Goal: Information Seeking & Learning: Find specific fact

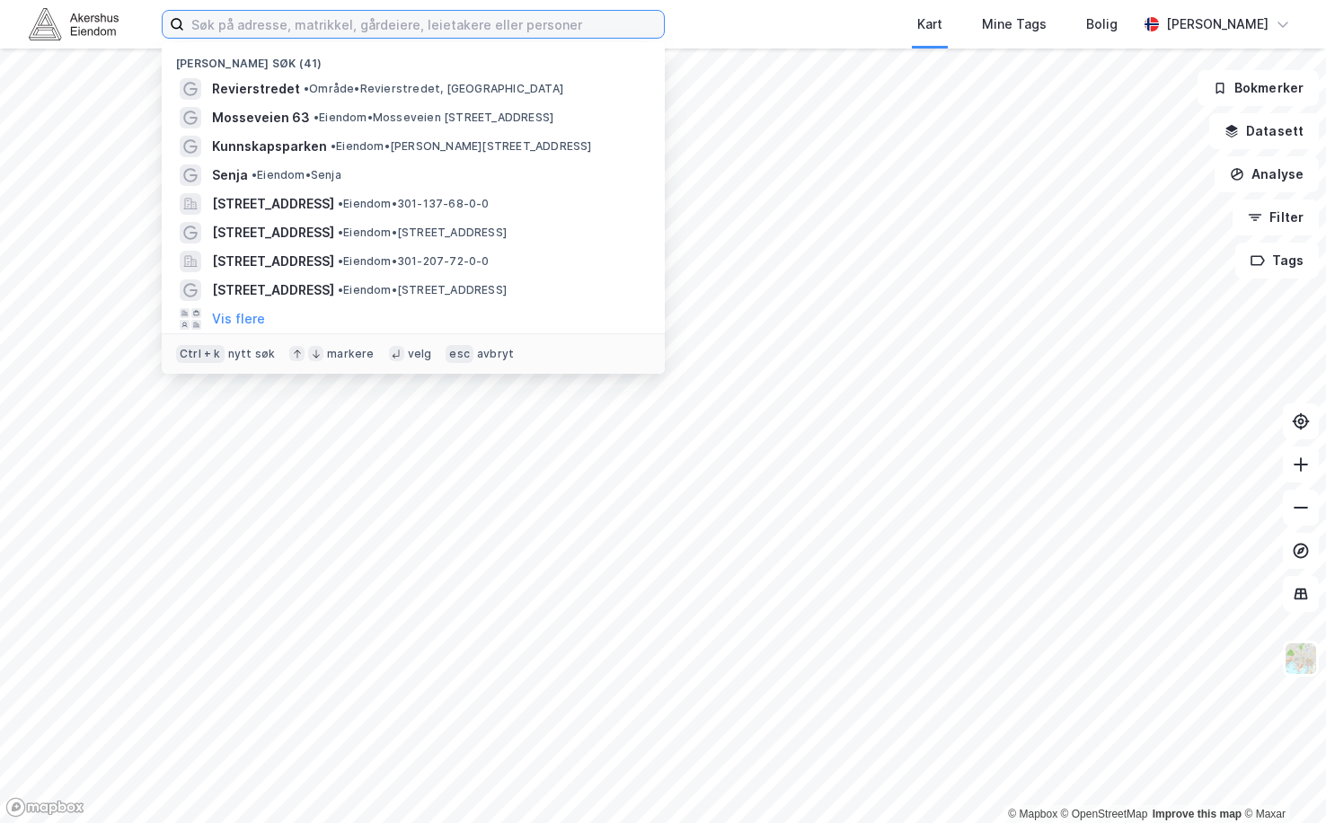
click at [385, 27] on input at bounding box center [424, 24] width 480 height 27
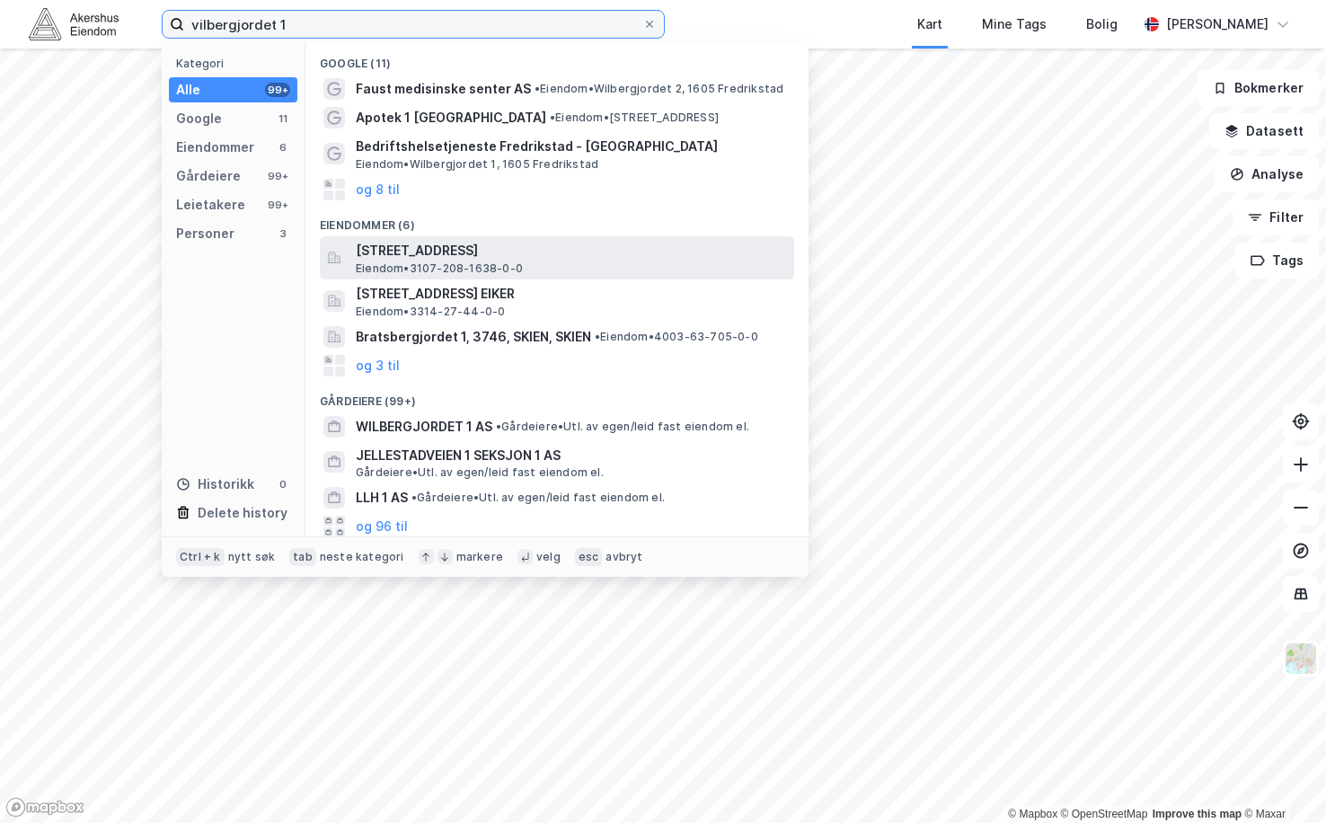
type input "vilbergjordet 1"
click at [542, 245] on span "[STREET_ADDRESS]" at bounding box center [571, 251] width 431 height 22
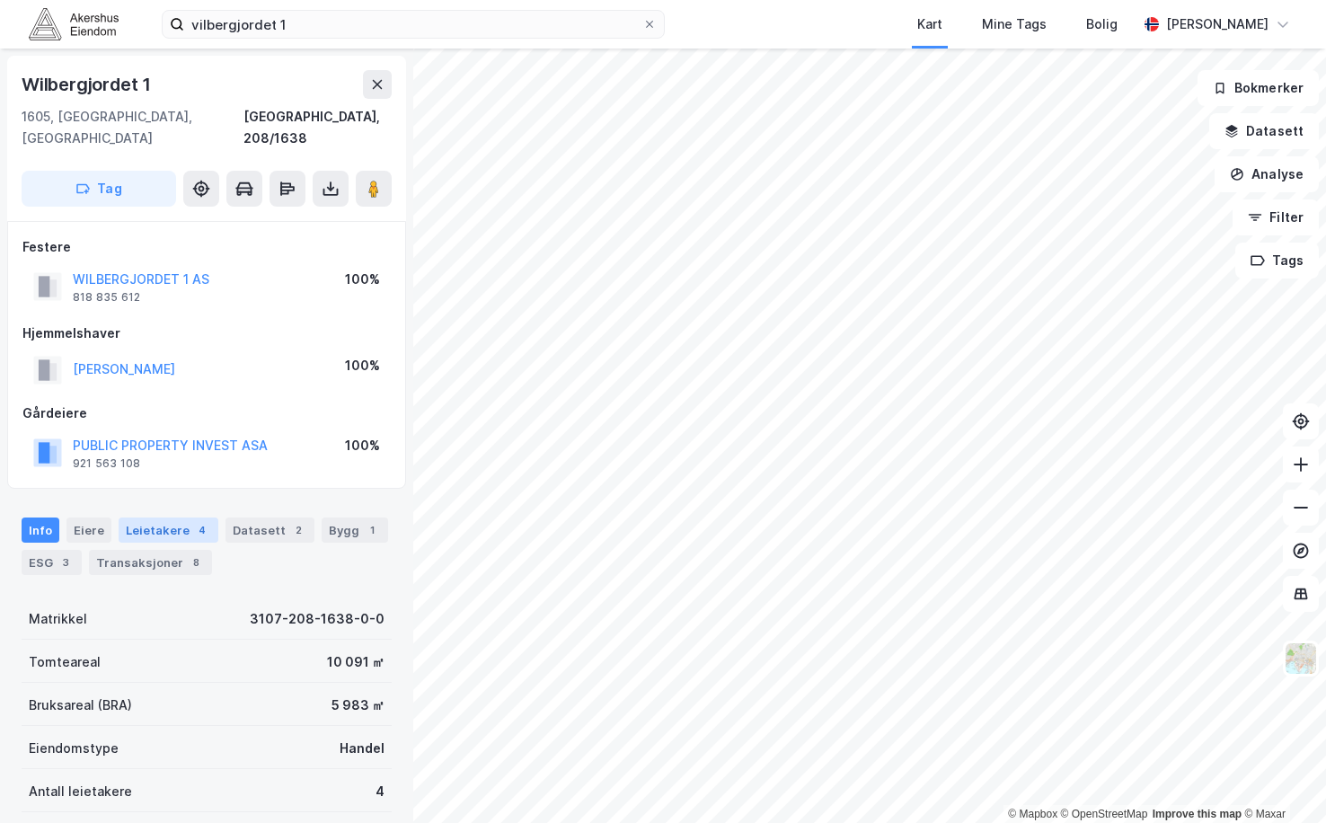
click at [166, 517] on div "Leietakere 4" at bounding box center [169, 529] width 100 height 25
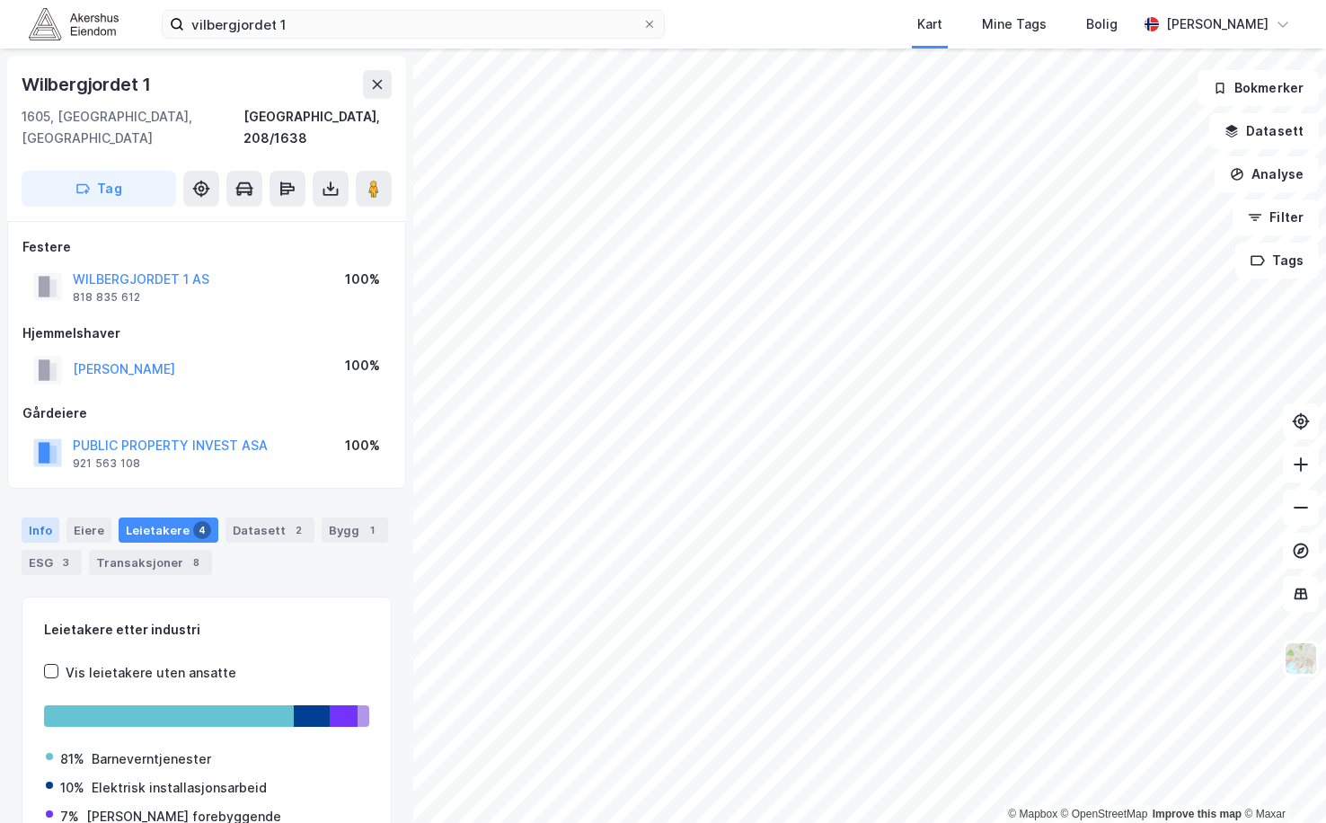
click at [46, 517] on div "Info" at bounding box center [41, 529] width 38 height 25
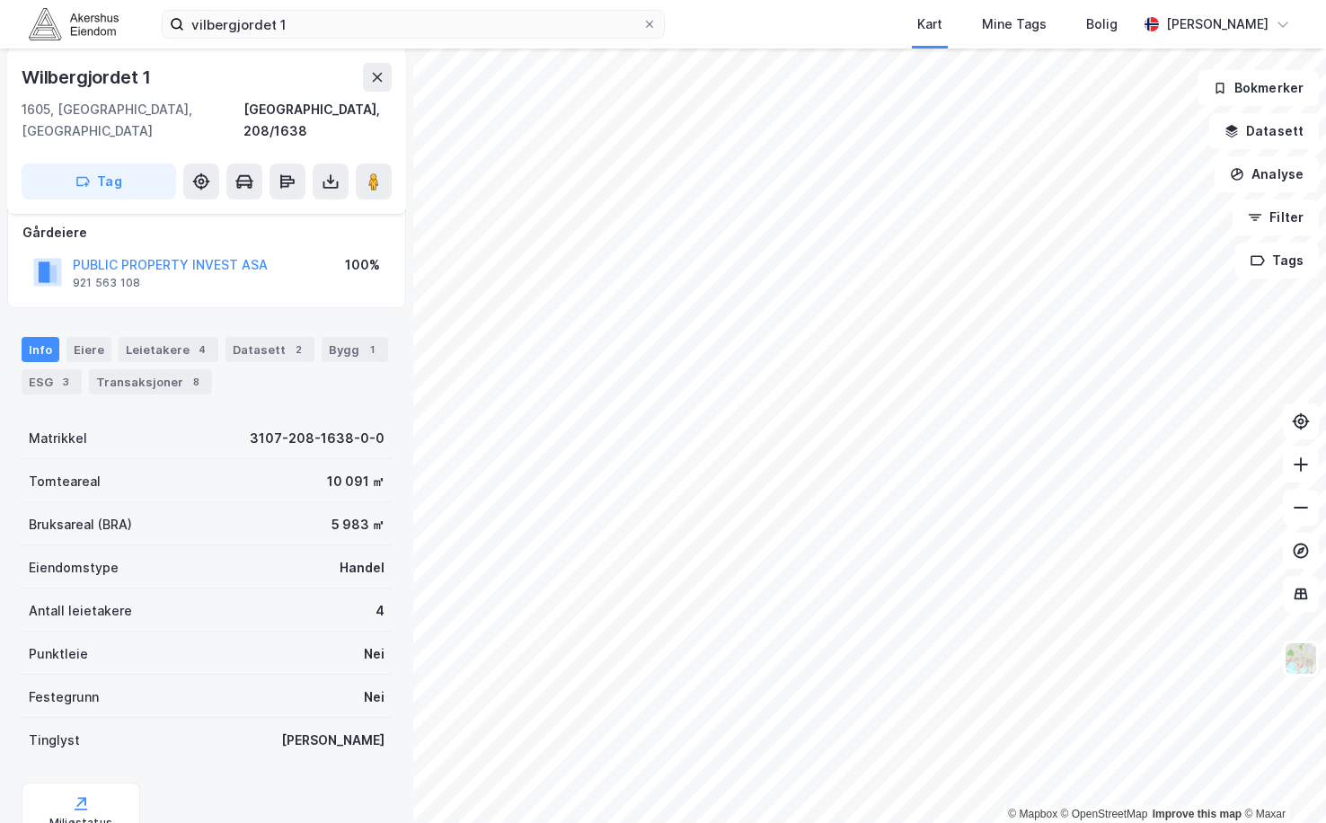
scroll to position [235, 0]
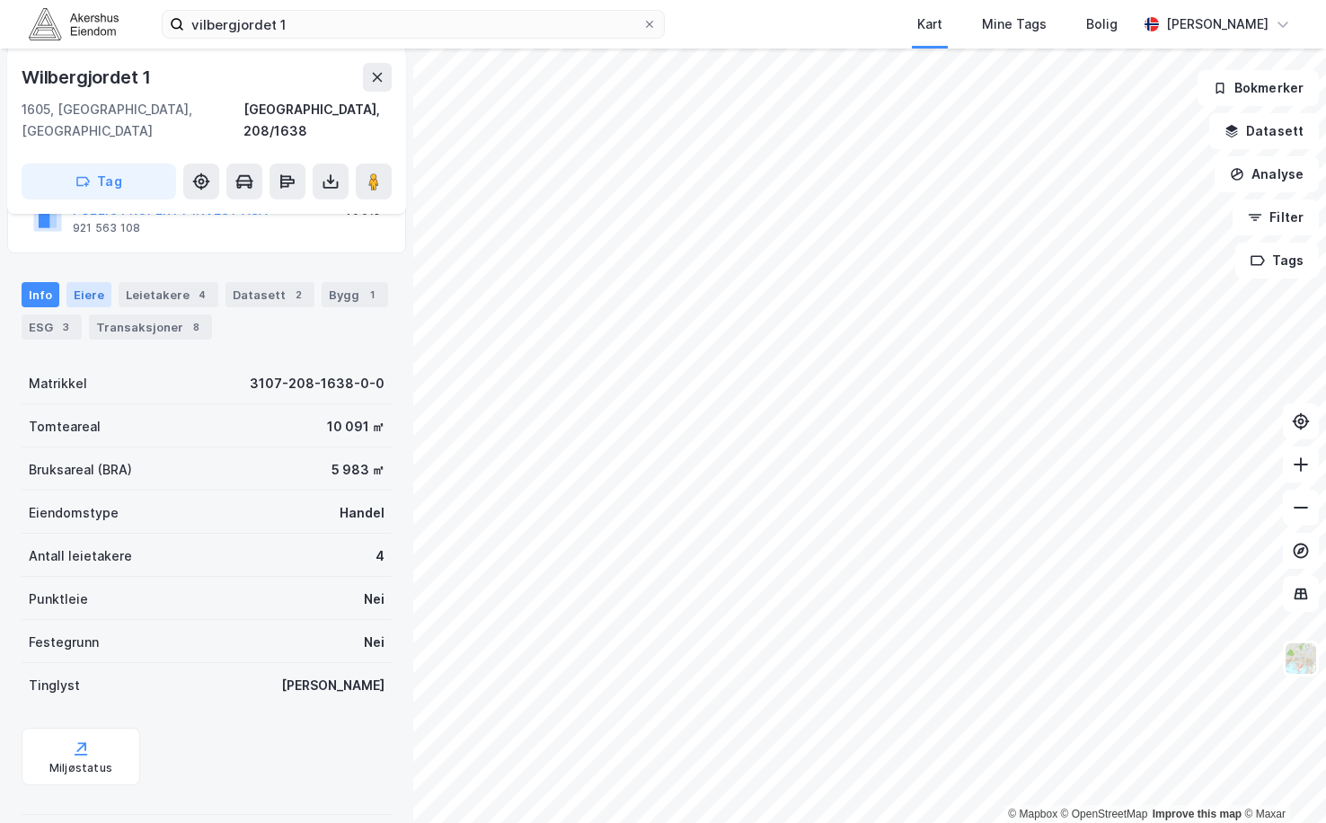
click at [84, 282] on div "Eiere" at bounding box center [88, 294] width 45 height 25
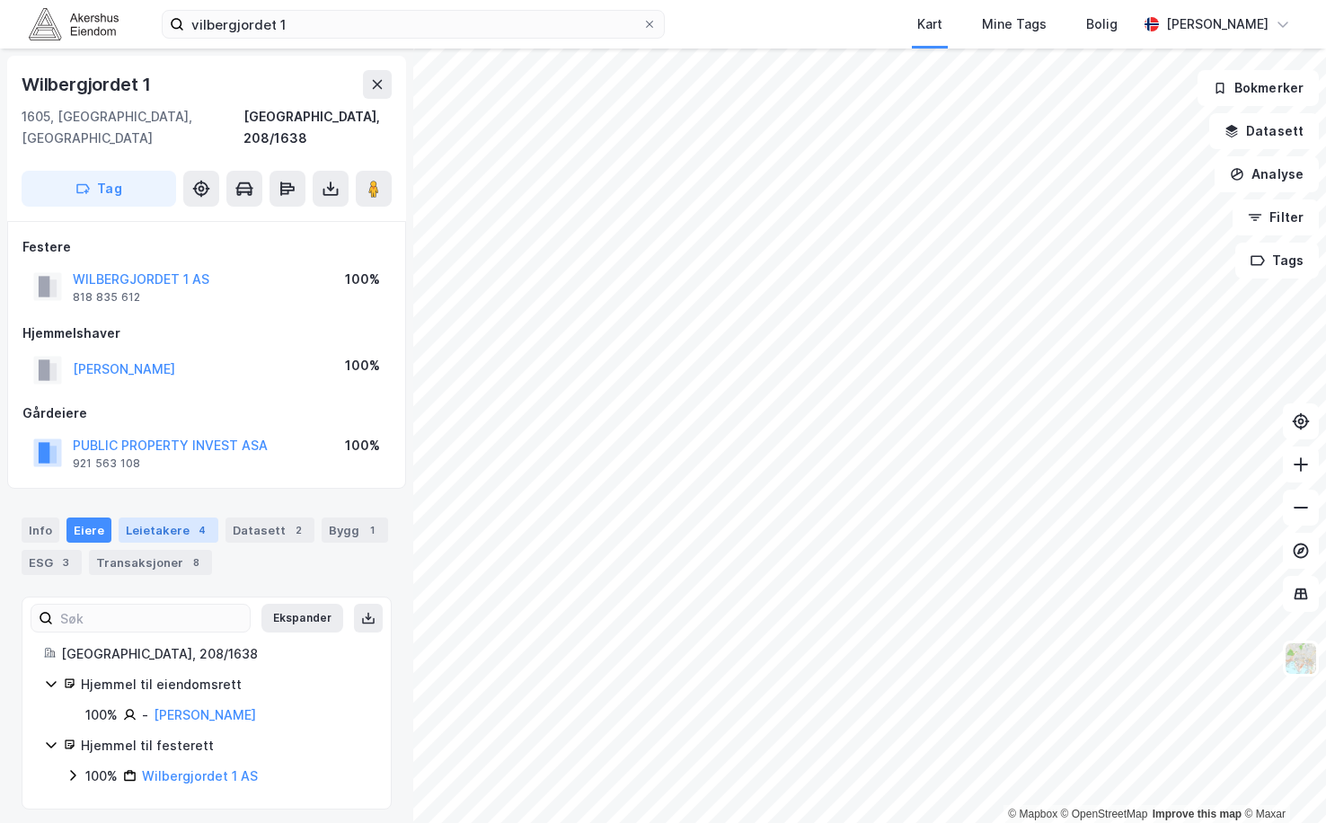
click at [167, 517] on div "Leietakere 4" at bounding box center [169, 529] width 100 height 25
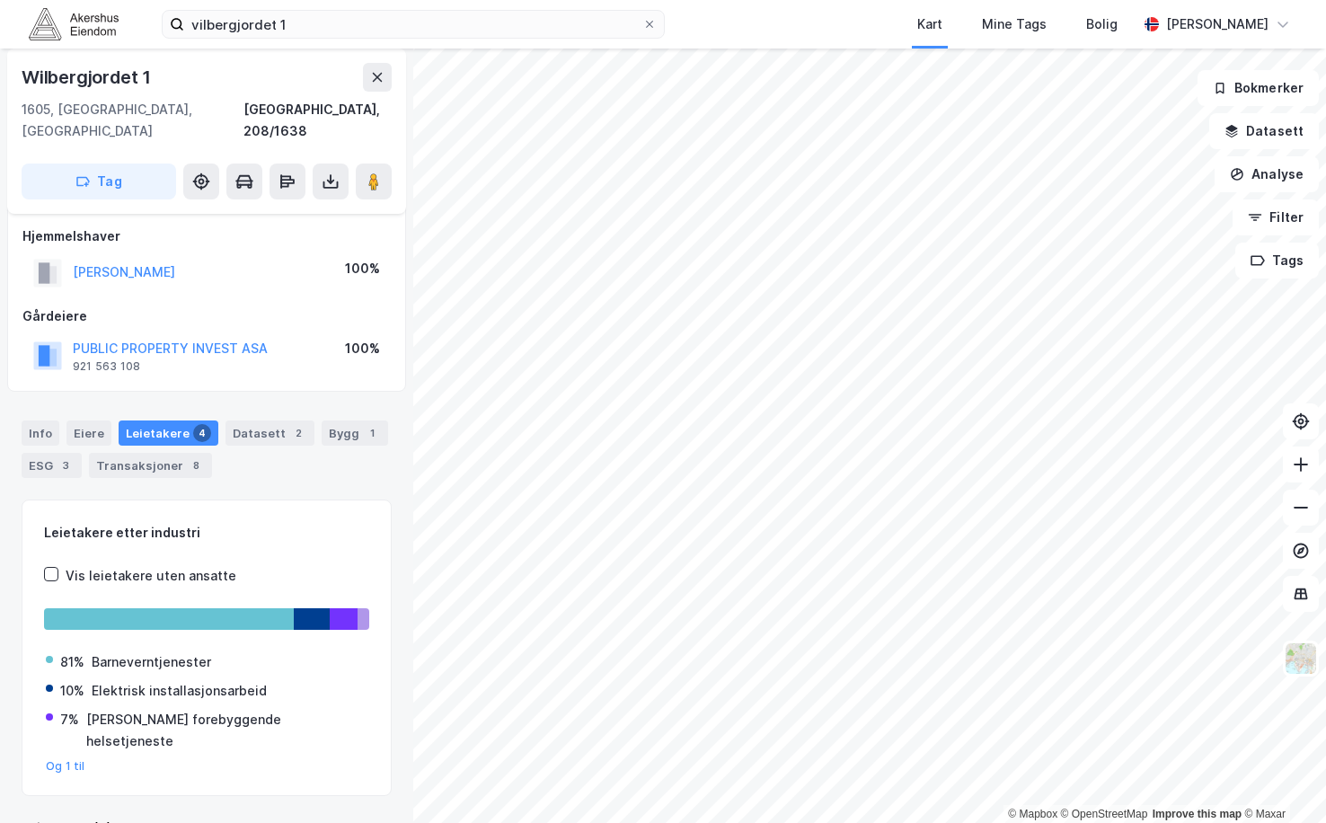
scroll to position [99, 0]
click at [45, 419] on div "Info" at bounding box center [41, 431] width 38 height 25
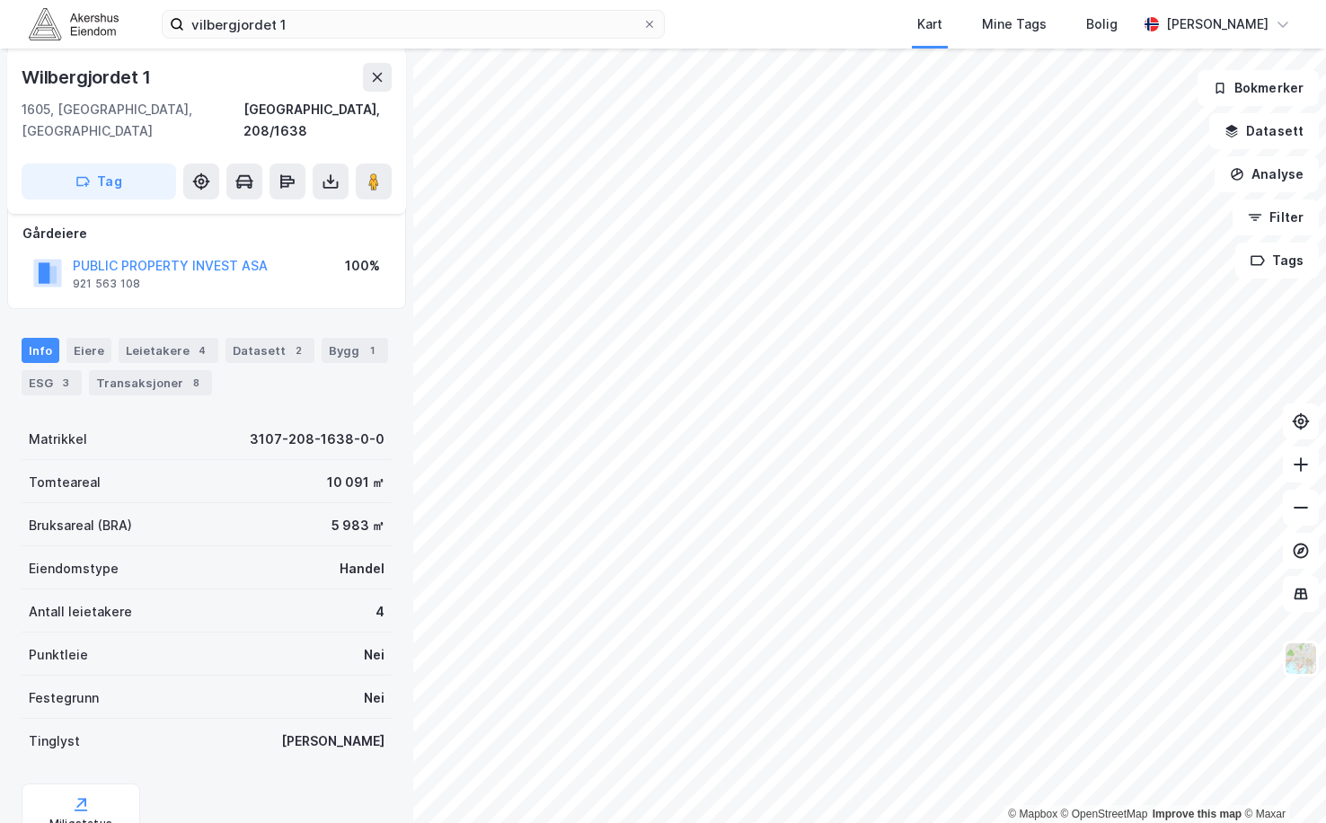
scroll to position [235, 0]
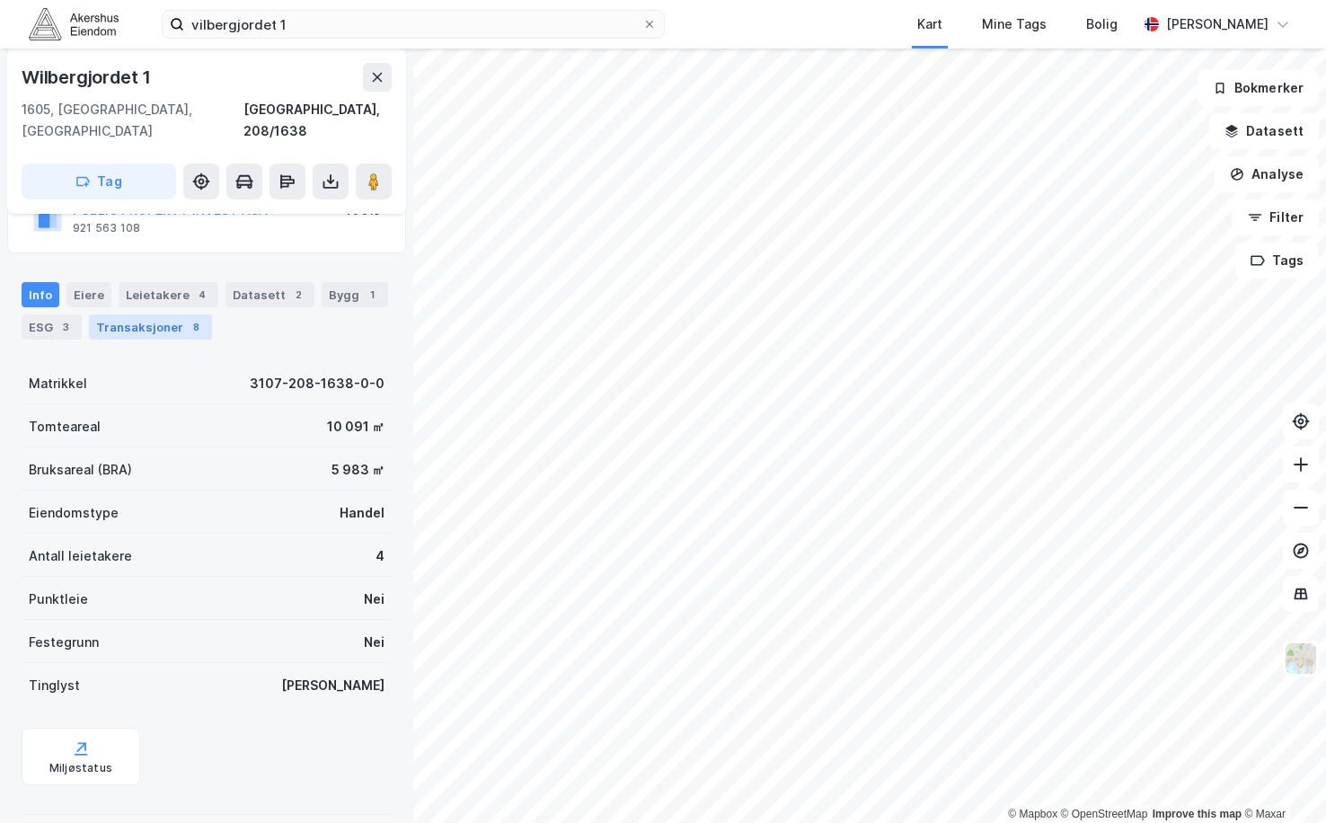
click at [141, 314] on div "Transaksjoner 8" at bounding box center [150, 326] width 123 height 25
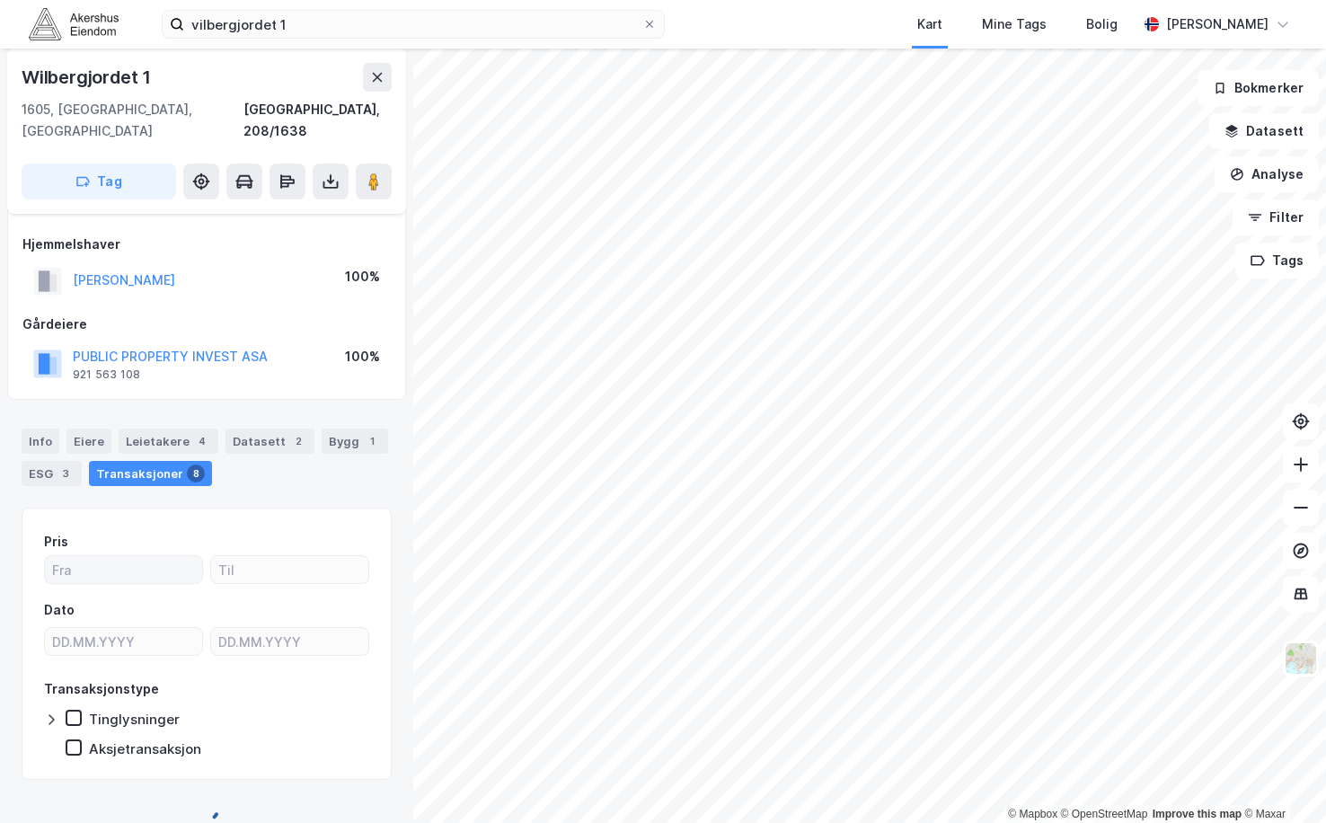
scroll to position [235, 0]
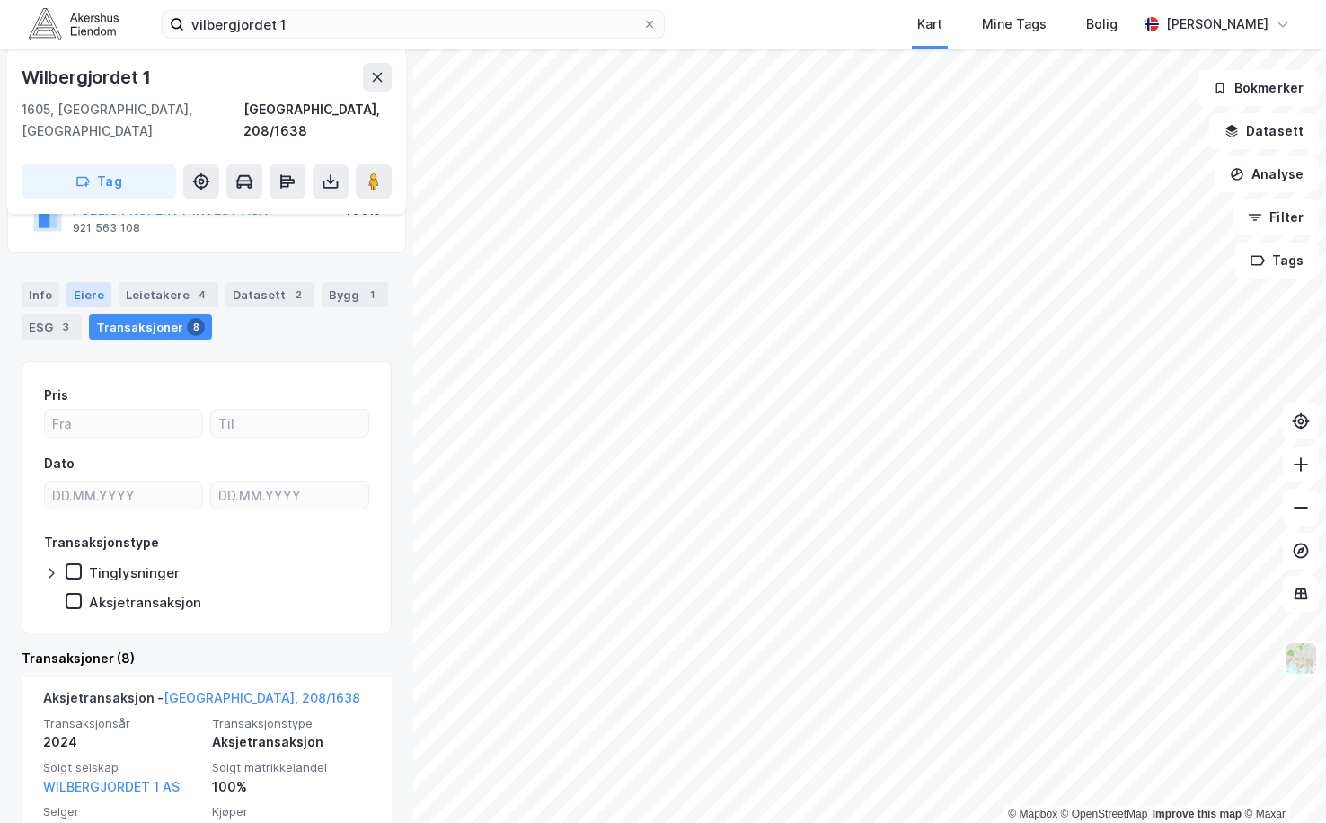
click at [86, 282] on div "Eiere" at bounding box center [88, 294] width 45 height 25
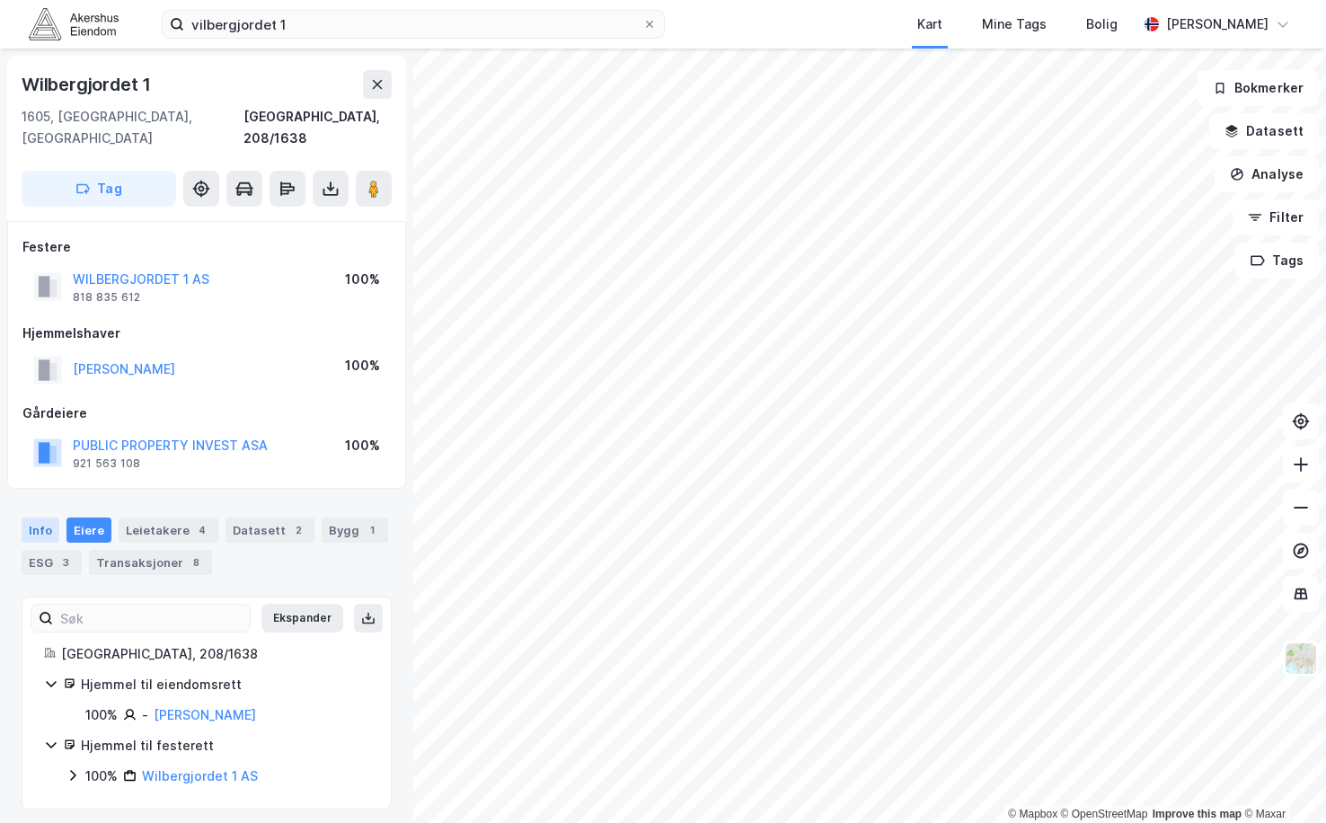
click at [37, 517] on div "Info" at bounding box center [41, 529] width 38 height 25
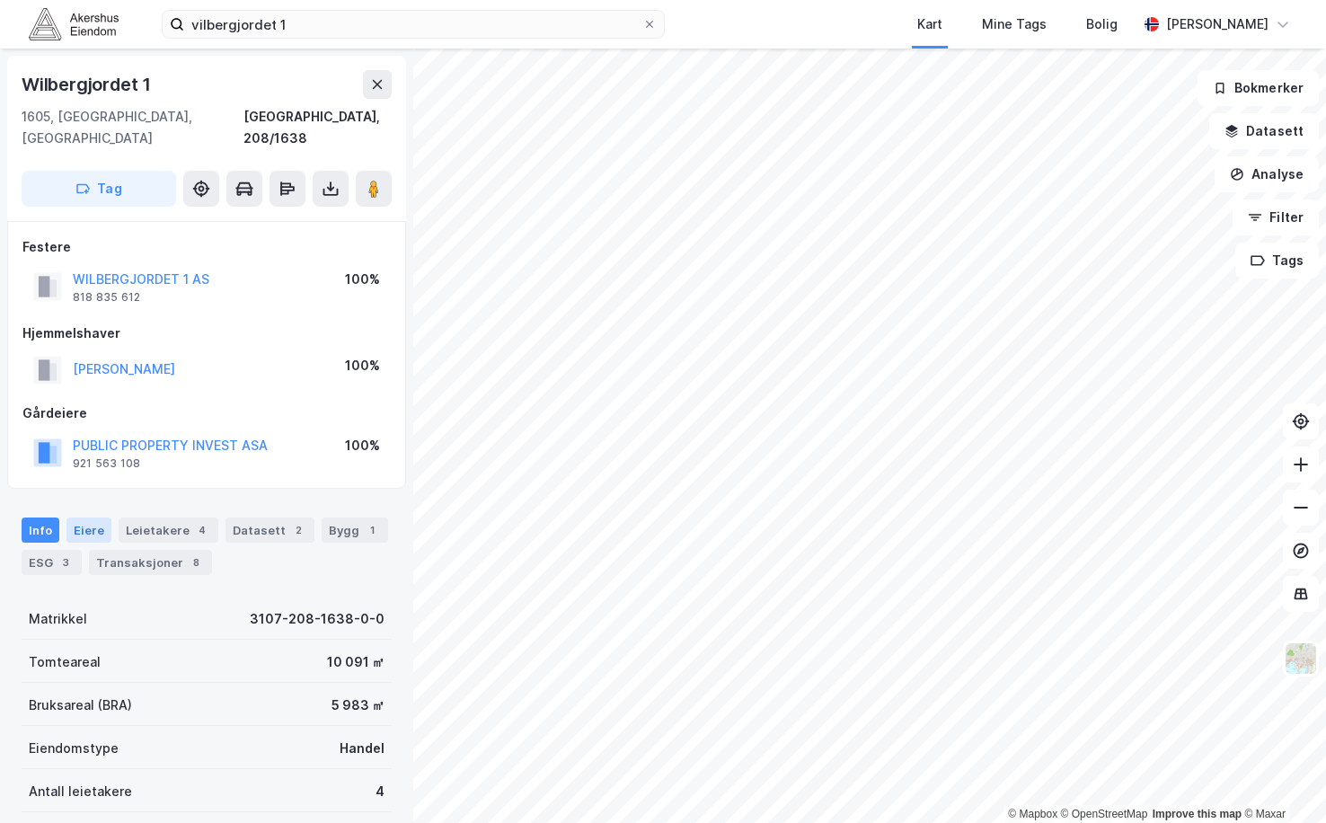
click at [83, 517] on div "Eiere" at bounding box center [88, 529] width 45 height 25
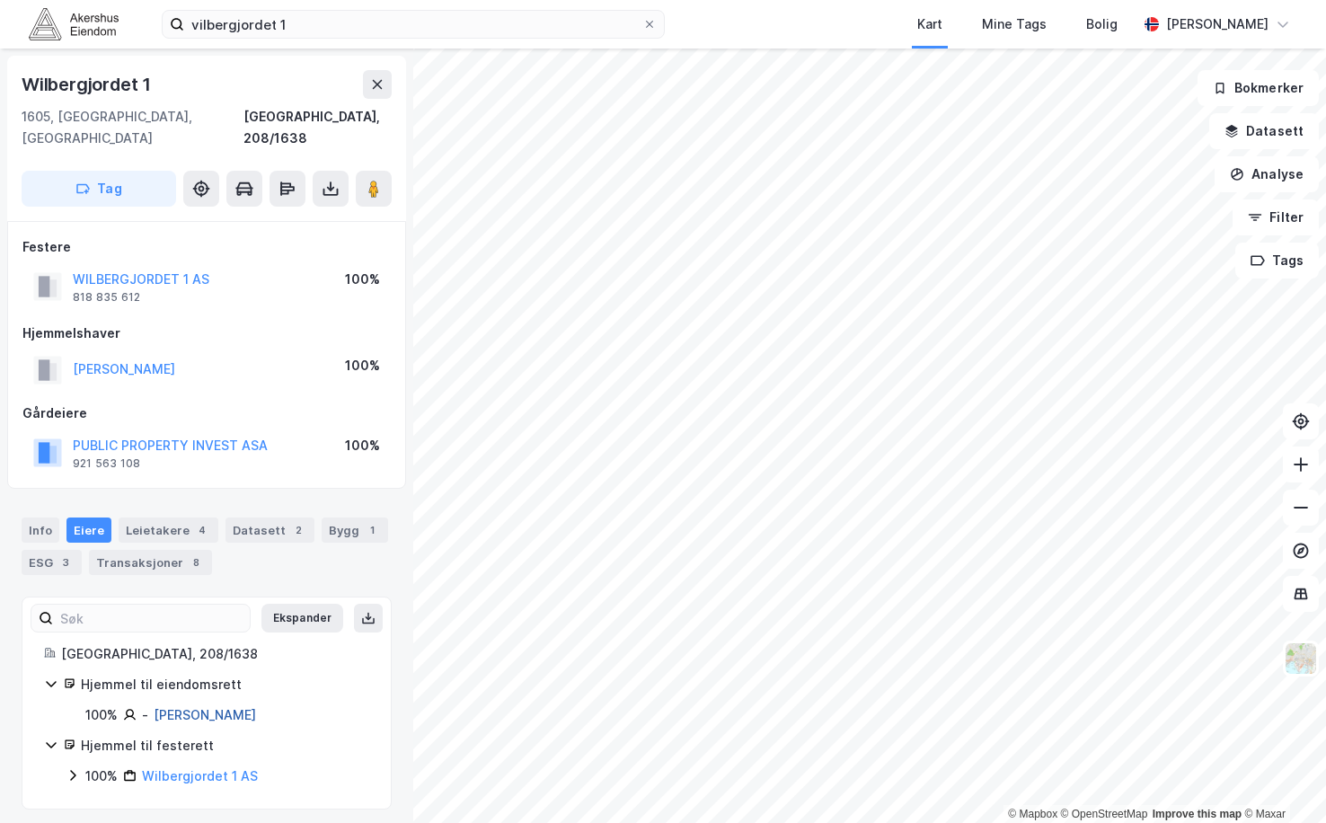
click at [229, 707] on link "[PERSON_NAME]" at bounding box center [205, 714] width 102 height 15
